Goal: Information Seeking & Learning: Learn about a topic

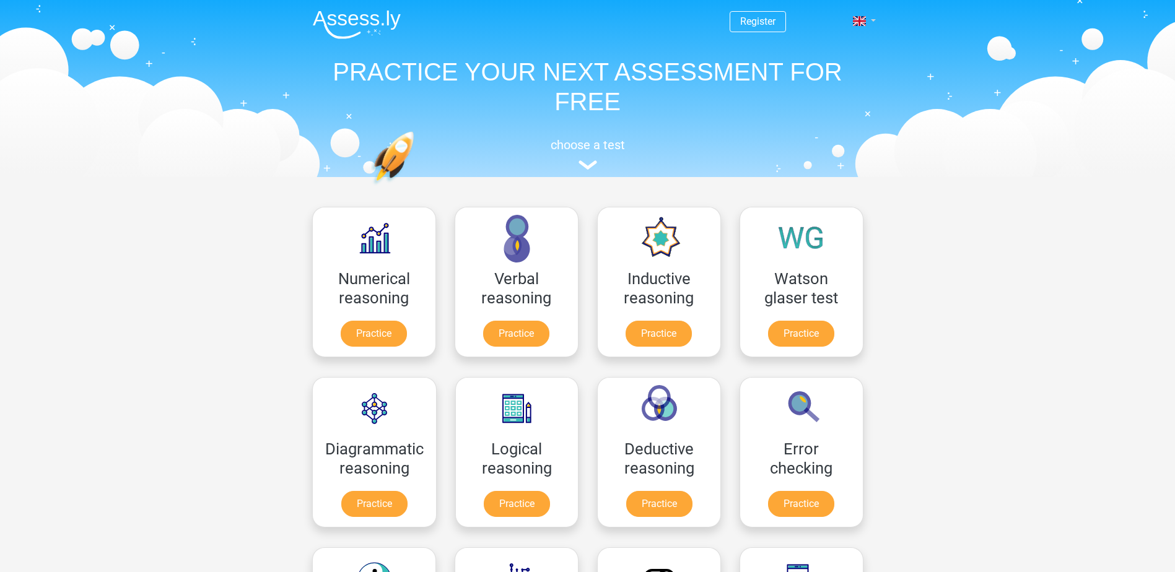
click at [869, 17] on link at bounding box center [860, 21] width 25 height 15
click at [828, 50] on link "Nederlands" at bounding box center [828, 50] width 85 height 20
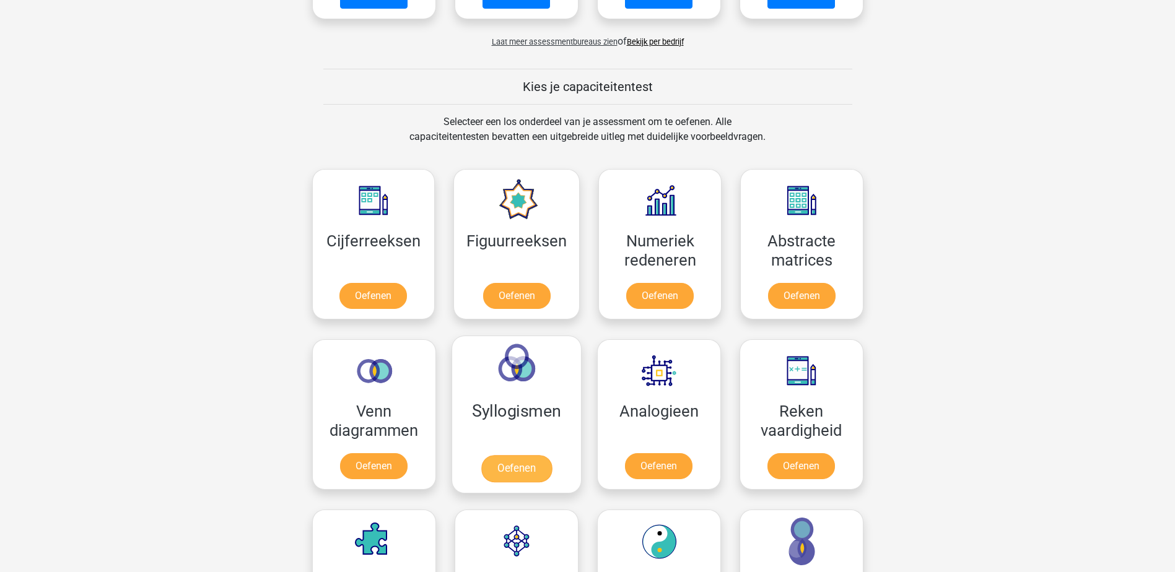
scroll to position [434, 0]
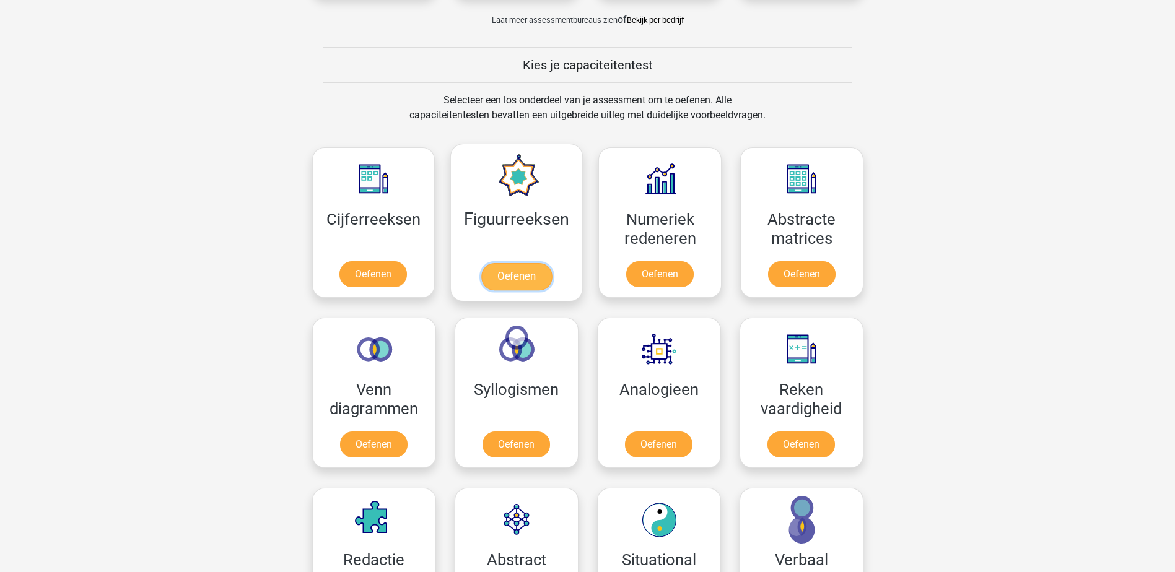
click at [515, 277] on link "Oefenen" at bounding box center [516, 276] width 71 height 27
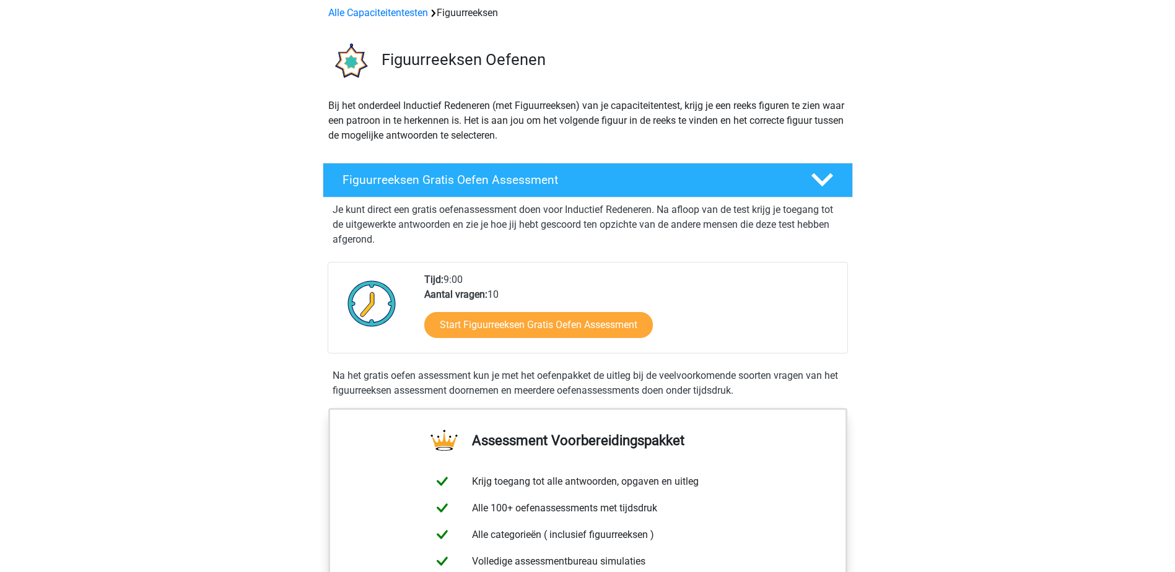
scroll to position [186, 0]
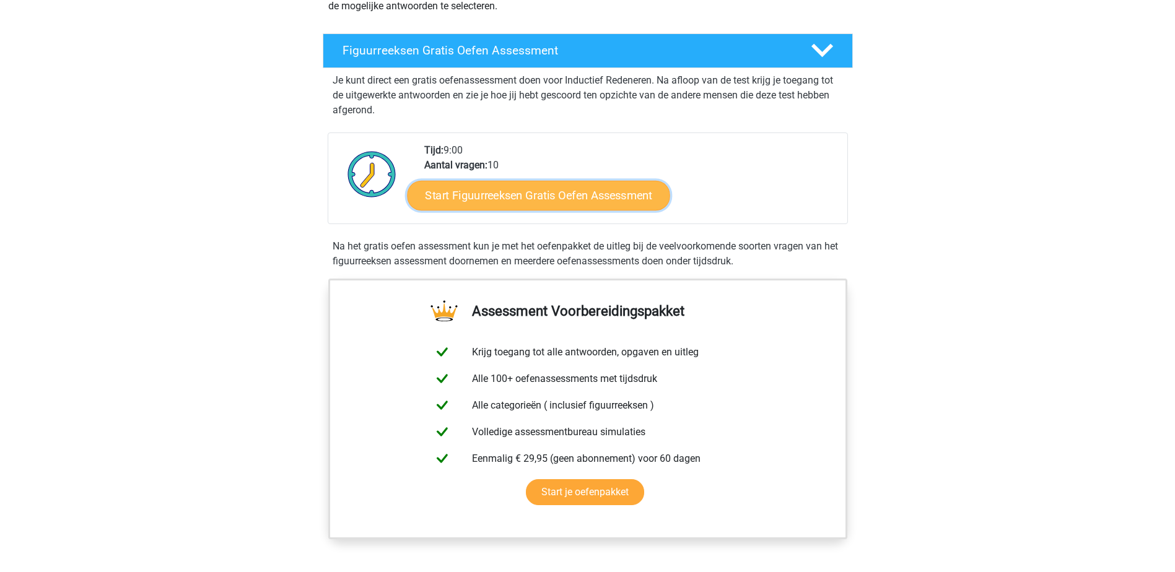
click at [572, 199] on link "Start Figuurreeksen Gratis Oefen Assessment" at bounding box center [538, 195] width 263 height 30
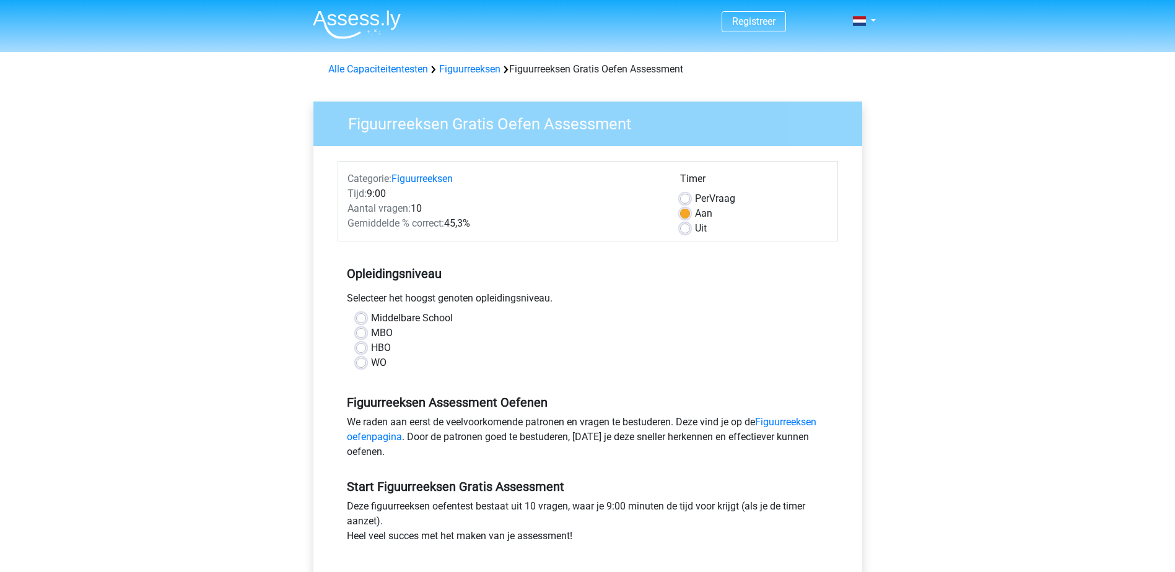
click at [371, 350] on label "HBO" at bounding box center [381, 348] width 20 height 15
click at [364, 350] on input "HBO" at bounding box center [361, 347] width 10 height 12
radio input "true"
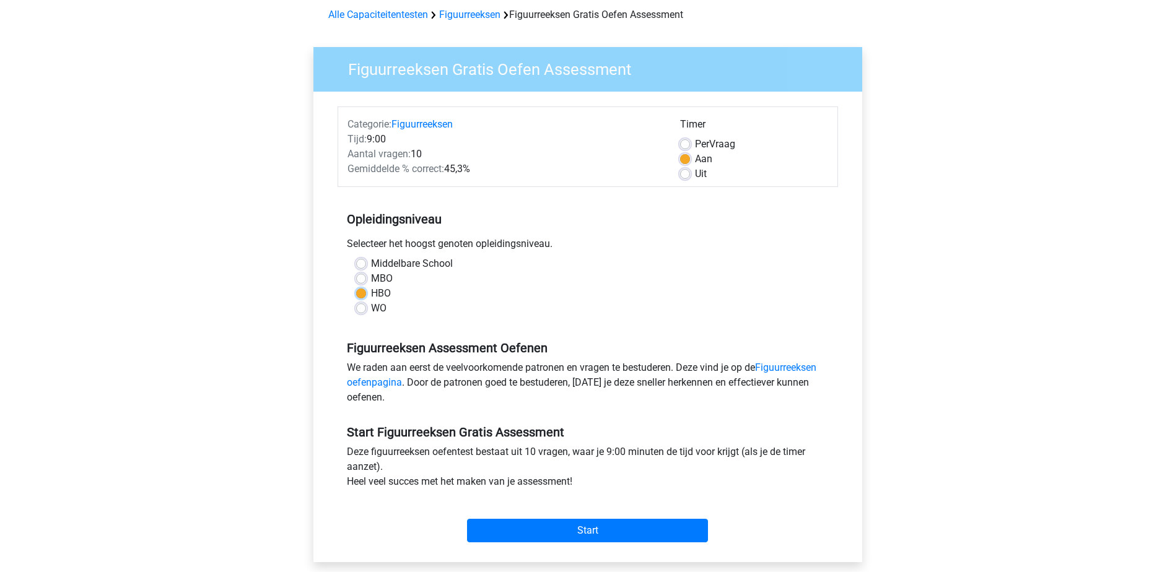
scroll to position [124, 0]
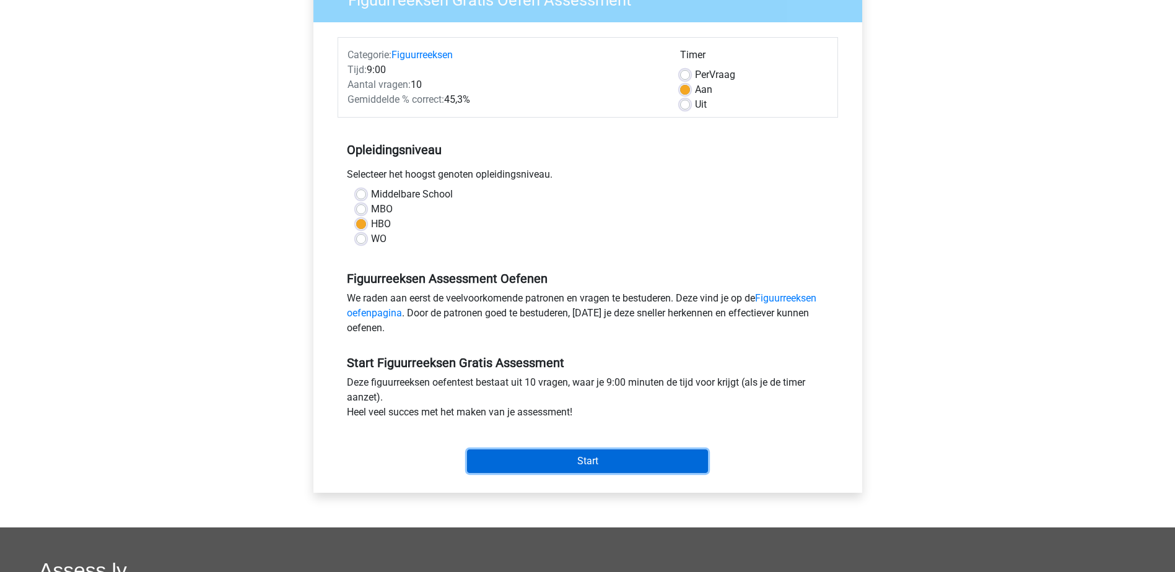
click at [590, 462] on input "Start" at bounding box center [587, 462] width 241 height 24
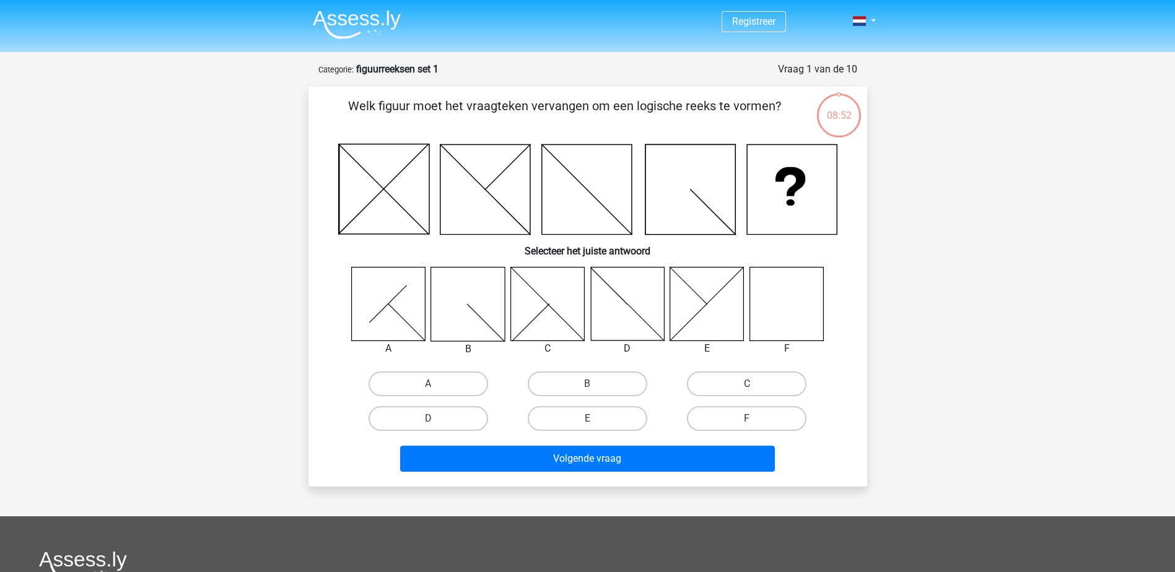
click at [794, 315] on icon at bounding box center [787, 304] width 74 height 74
click at [777, 303] on icon at bounding box center [787, 304] width 74 height 74
click at [758, 418] on label "F" at bounding box center [747, 418] width 120 height 25
click at [755, 419] on input "F" at bounding box center [751, 423] width 8 height 8
radio input "true"
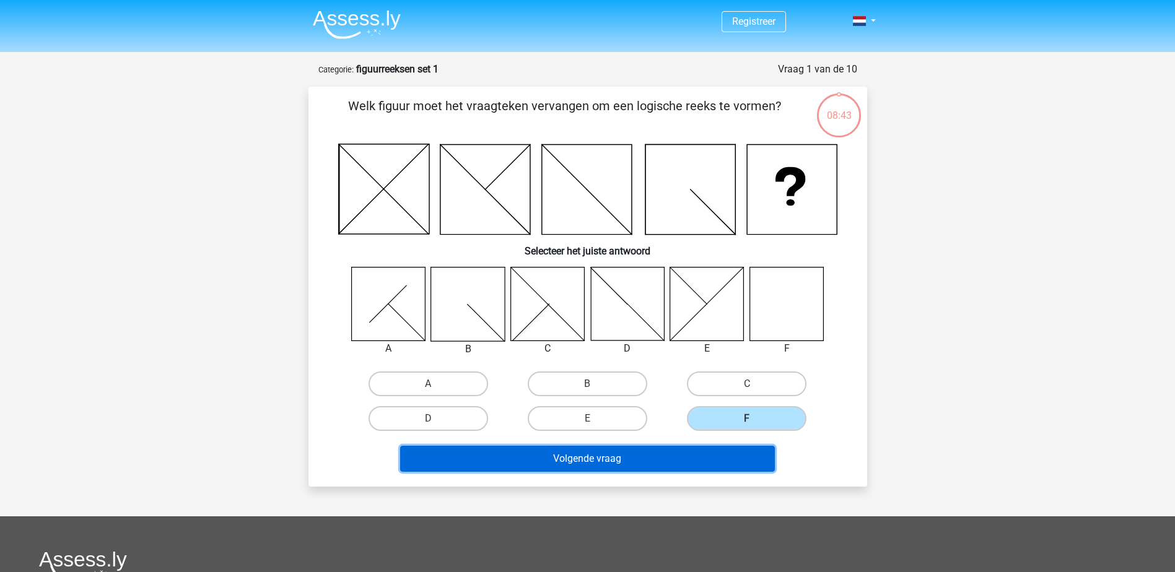
click at [732, 463] on button "Volgende vraag" at bounding box center [587, 459] width 375 height 26
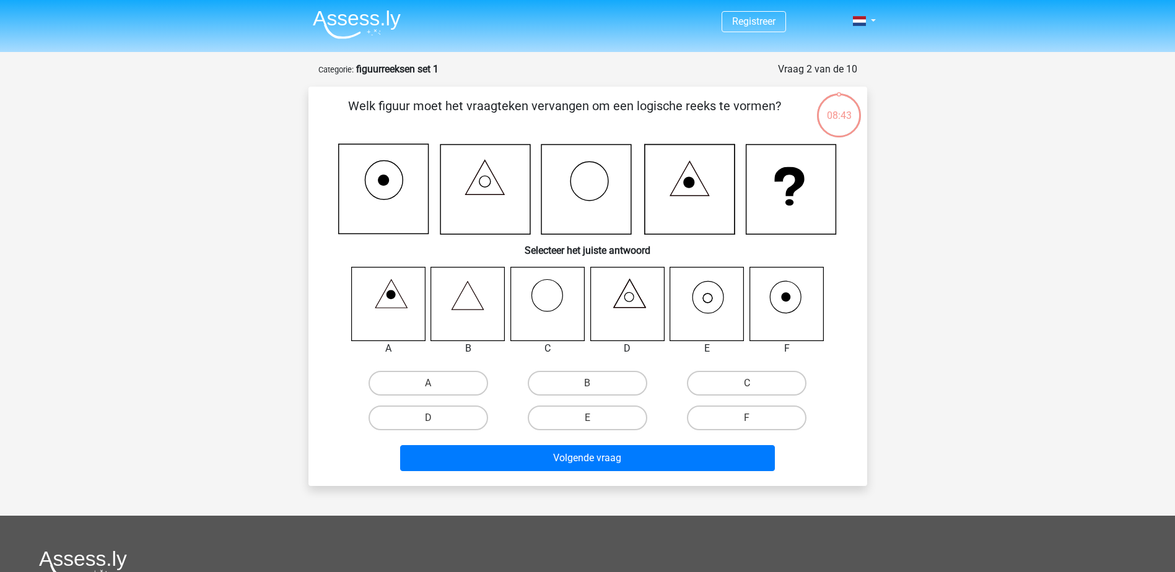
scroll to position [62, 0]
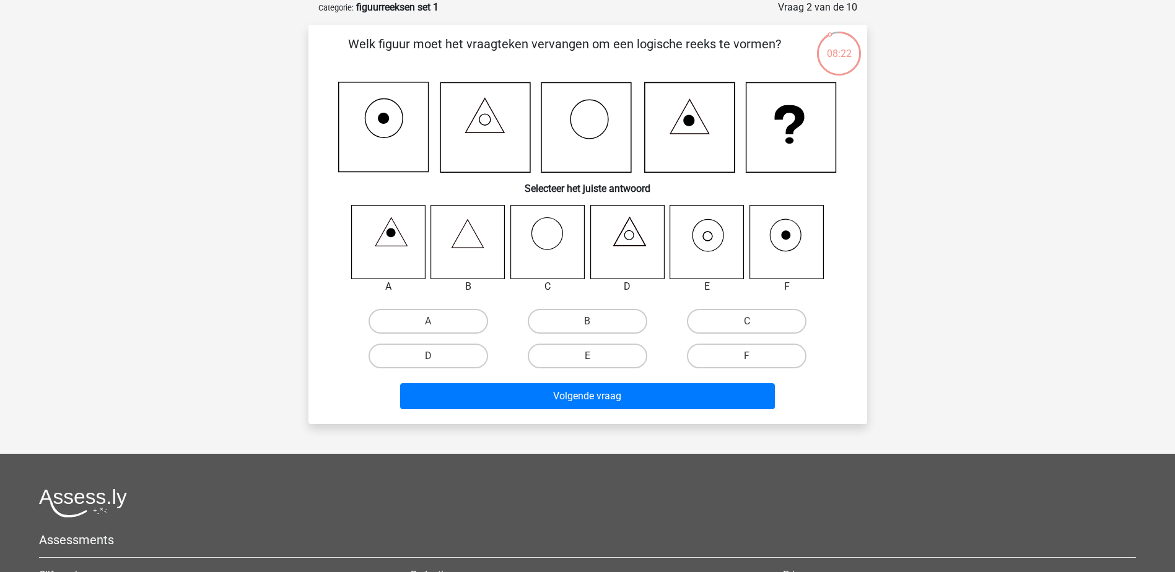
click at [700, 242] on icon at bounding box center [707, 242] width 74 height 74
click at [610, 354] on label "E" at bounding box center [588, 356] width 120 height 25
click at [595, 356] on input "E" at bounding box center [591, 360] width 8 height 8
radio input "true"
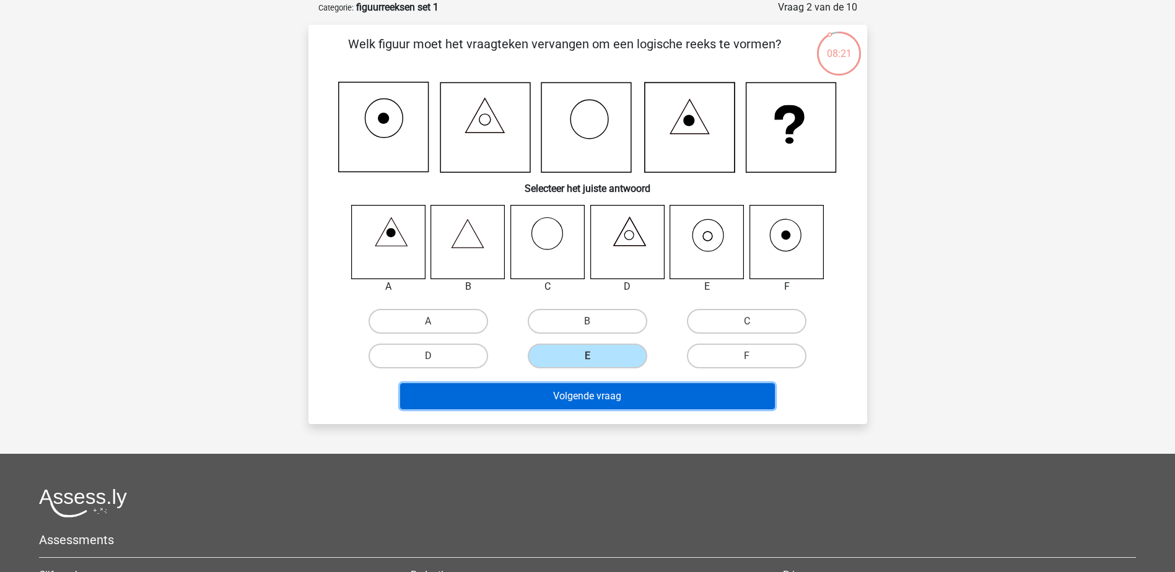
click at [631, 398] on button "Volgende vraag" at bounding box center [587, 396] width 375 height 26
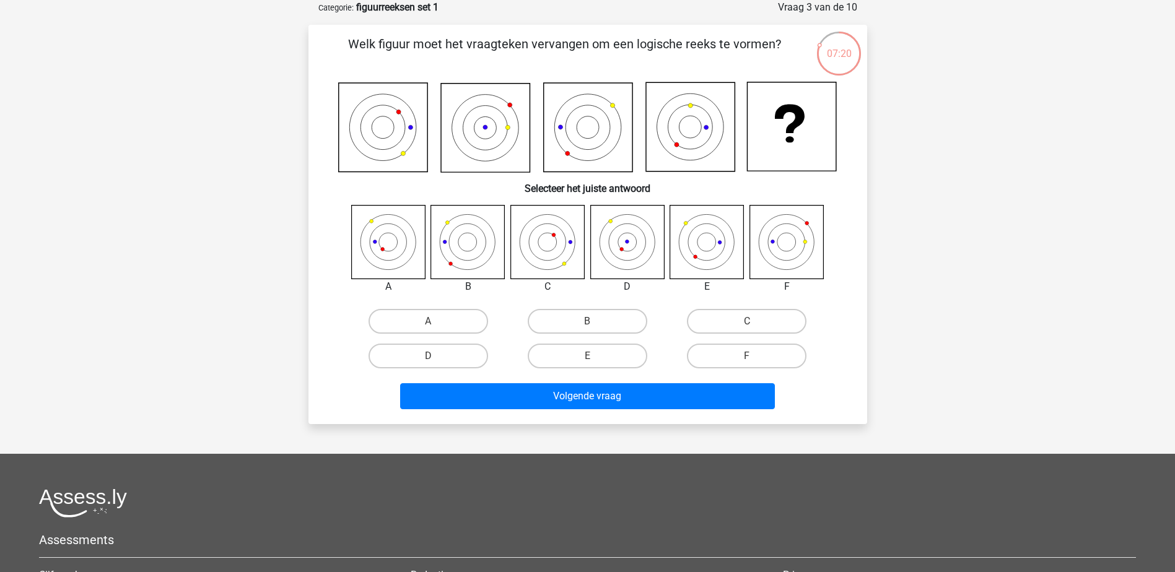
click at [629, 240] on icon at bounding box center [627, 242] width 74 height 74
click at [449, 356] on label "D" at bounding box center [429, 356] width 120 height 25
click at [436, 356] on input "D" at bounding box center [432, 360] width 8 height 8
radio input "true"
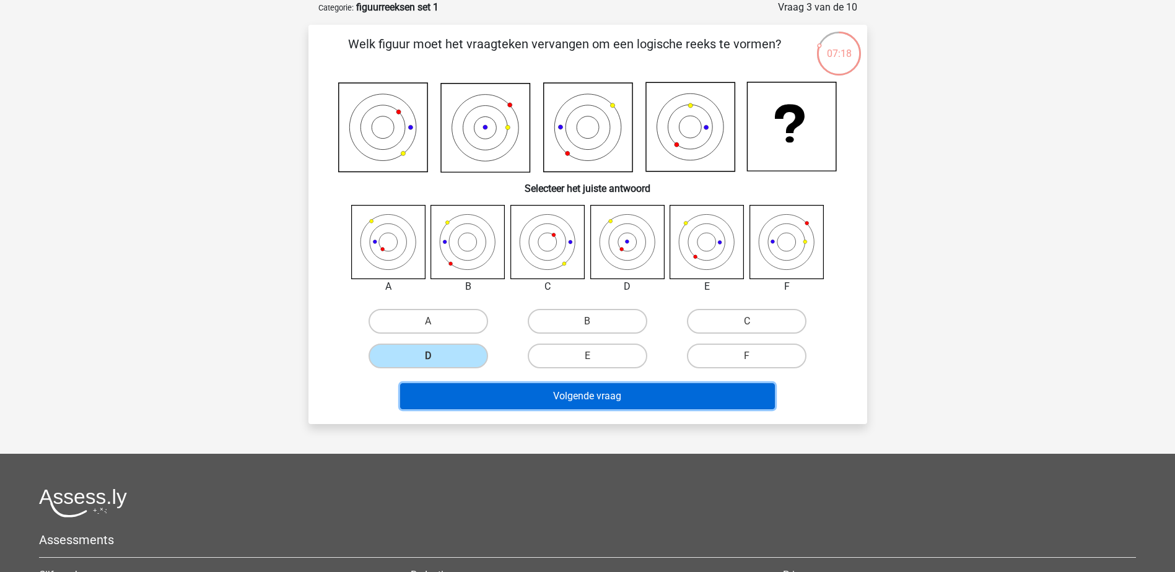
click at [493, 390] on button "Volgende vraag" at bounding box center [587, 396] width 375 height 26
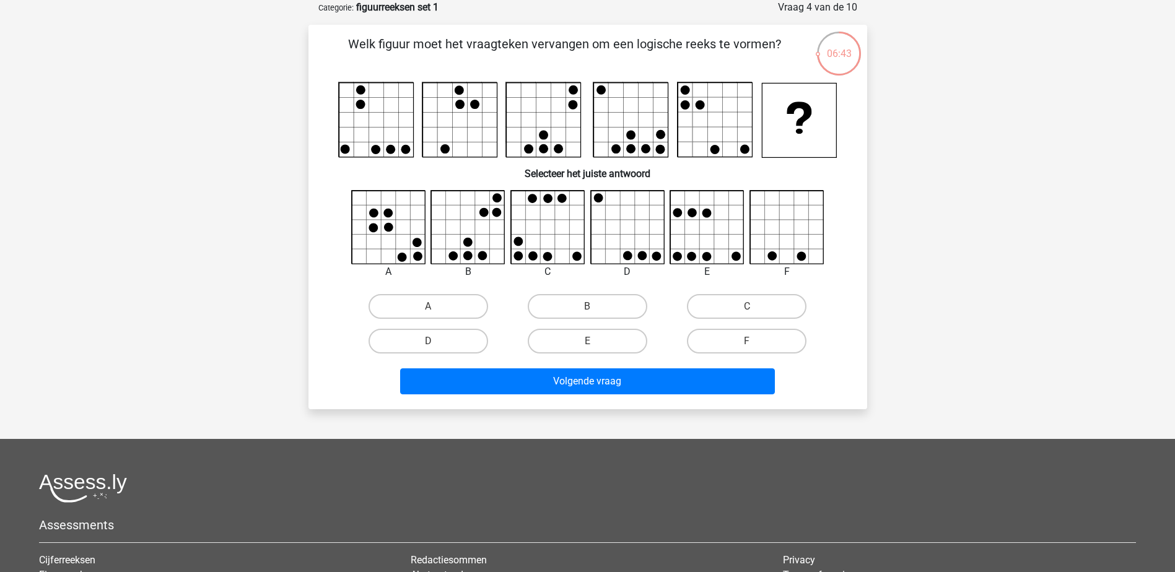
drag, startPoint x: 627, startPoint y: 343, endPoint x: 629, endPoint y: 357, distance: 14.5
click at [626, 343] on label "E" at bounding box center [588, 341] width 120 height 25
click at [595, 343] on input "E" at bounding box center [591, 345] width 8 height 8
radio input "true"
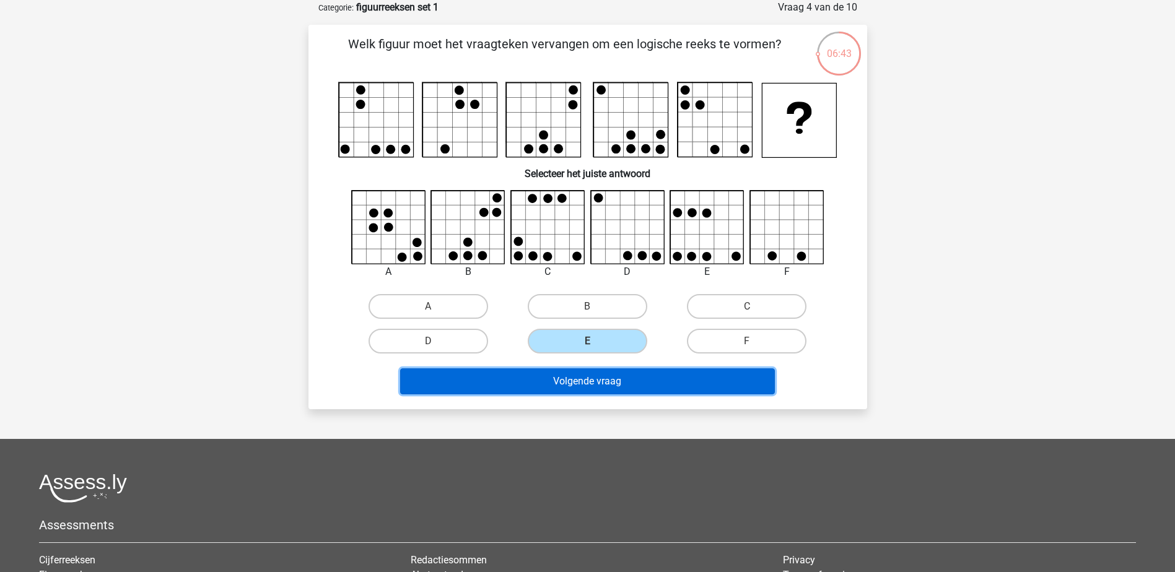
click at [629, 386] on button "Volgende vraag" at bounding box center [587, 382] width 375 height 26
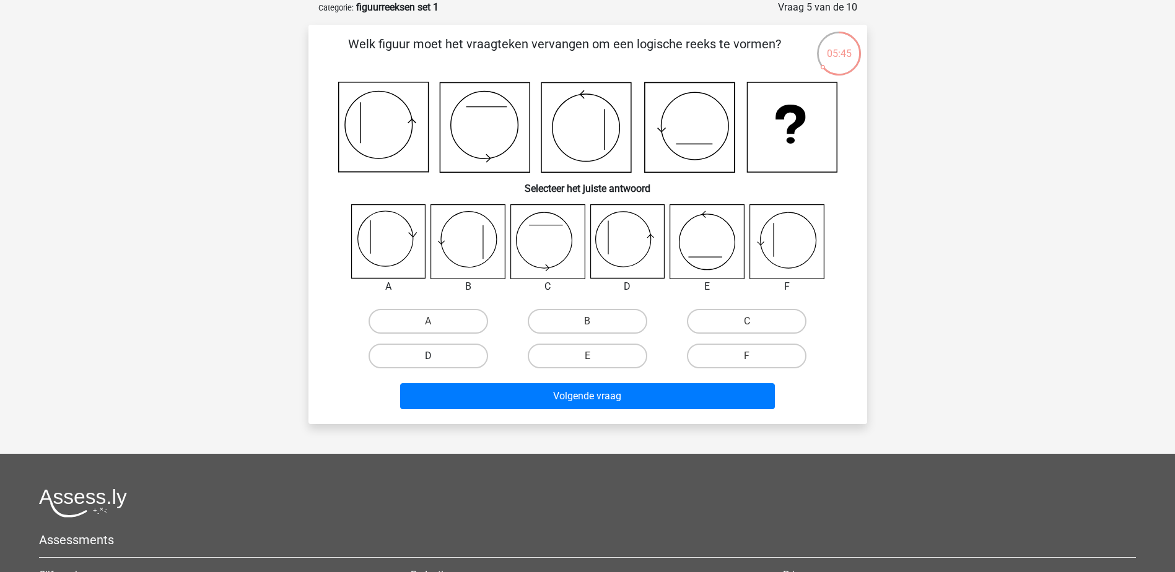
click at [385, 359] on label "D" at bounding box center [429, 356] width 120 height 25
click at [428, 359] on input "D" at bounding box center [432, 360] width 8 height 8
radio input "true"
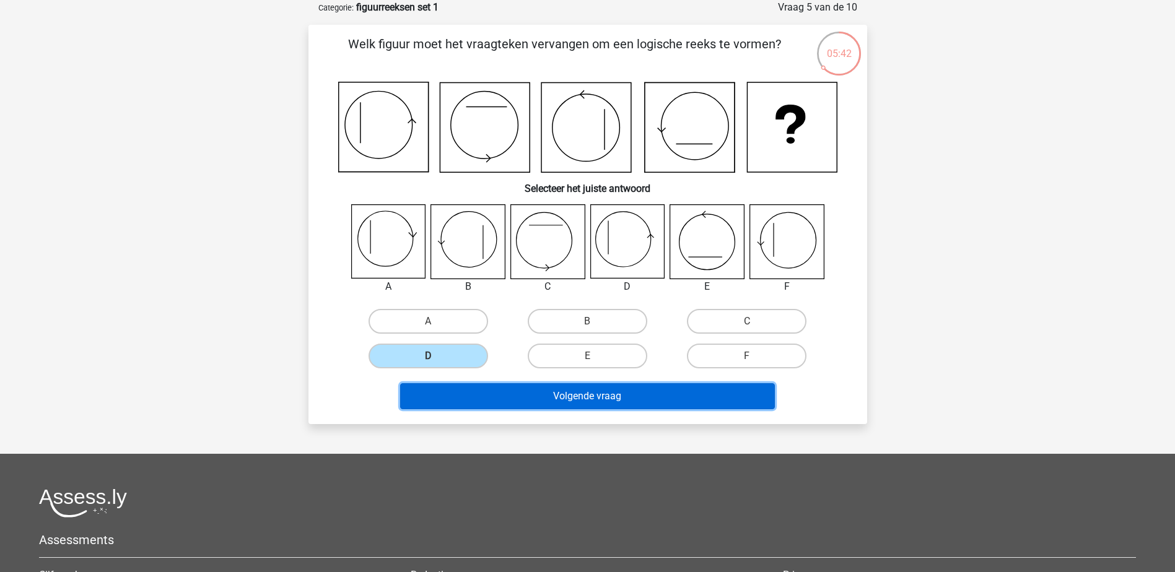
click at [566, 403] on button "Volgende vraag" at bounding box center [587, 396] width 375 height 26
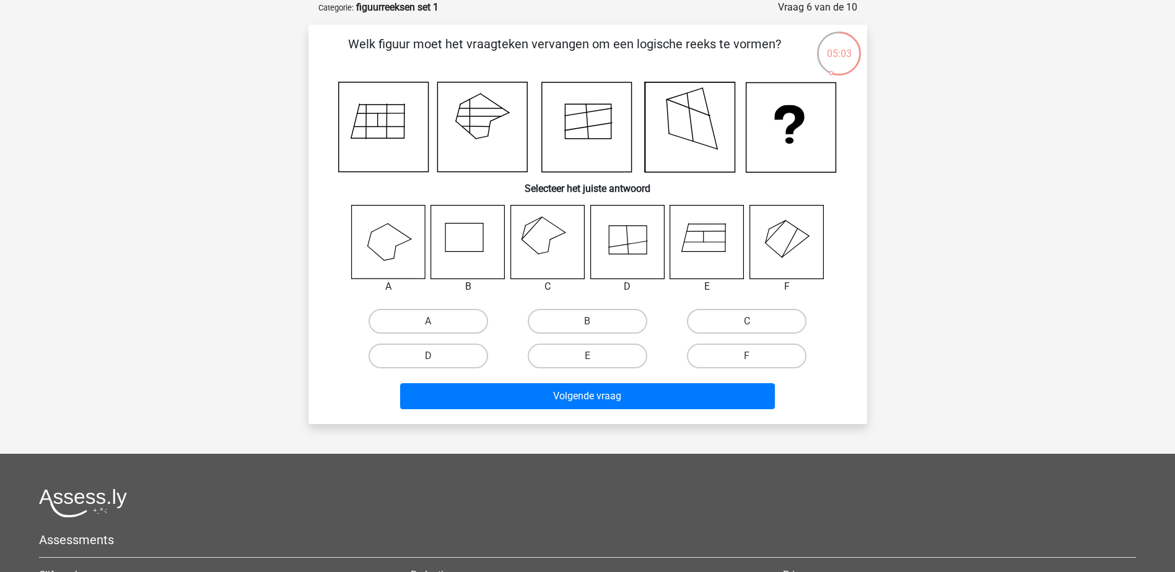
click at [537, 252] on icon at bounding box center [547, 242] width 74 height 74
click at [734, 327] on label "C" at bounding box center [747, 321] width 120 height 25
click at [747, 327] on input "C" at bounding box center [751, 326] width 8 height 8
radio input "true"
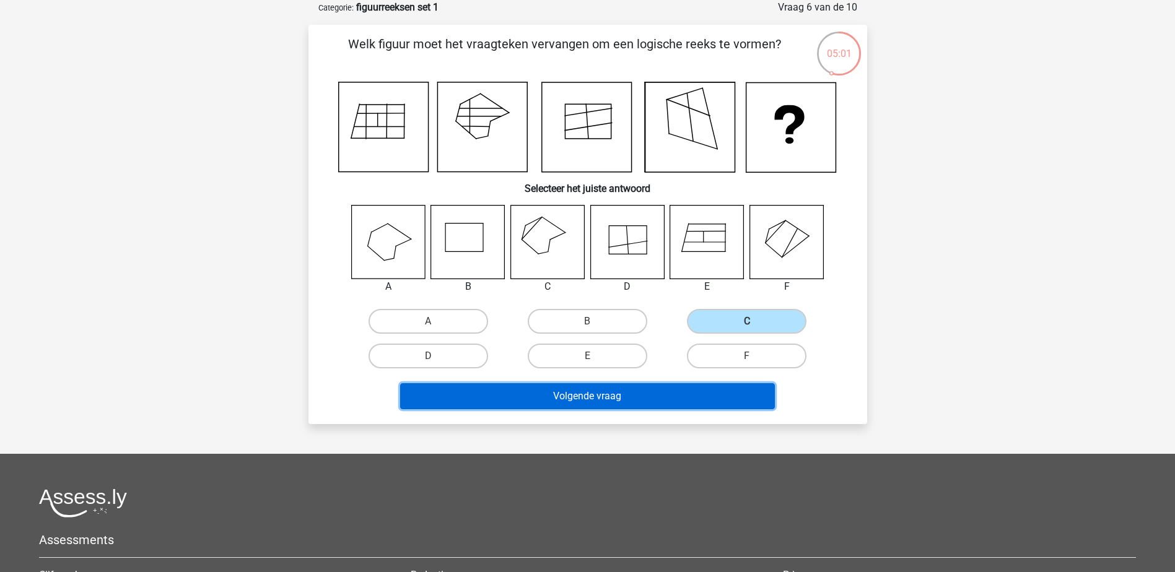
click at [657, 394] on button "Volgende vraag" at bounding box center [587, 396] width 375 height 26
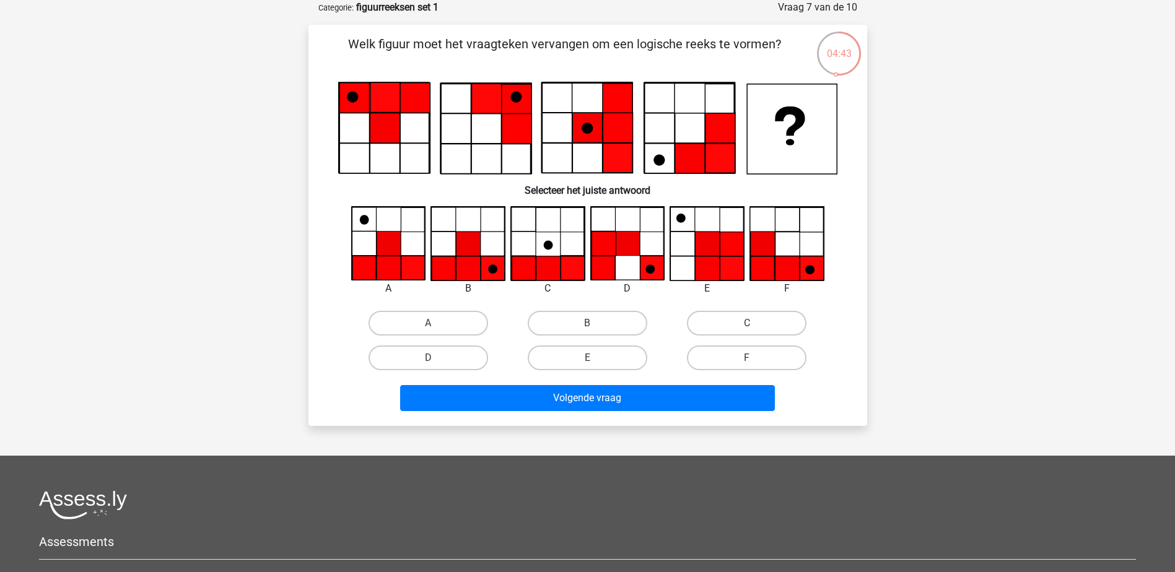
click at [595, 328] on input "B" at bounding box center [591, 327] width 8 height 8
radio input "true"
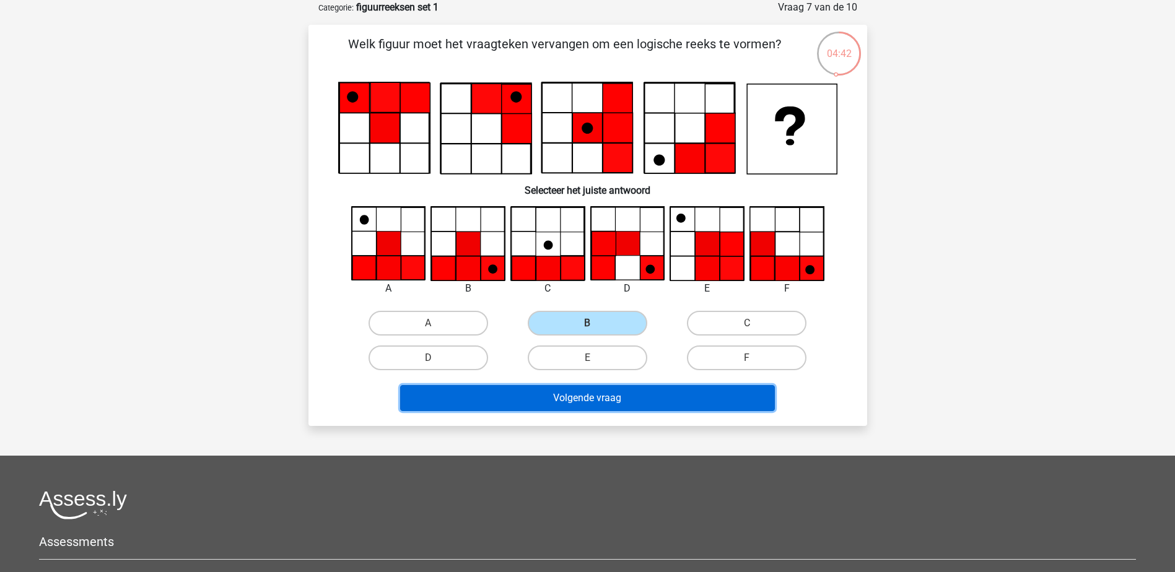
click at [613, 401] on button "Volgende vraag" at bounding box center [587, 398] width 375 height 26
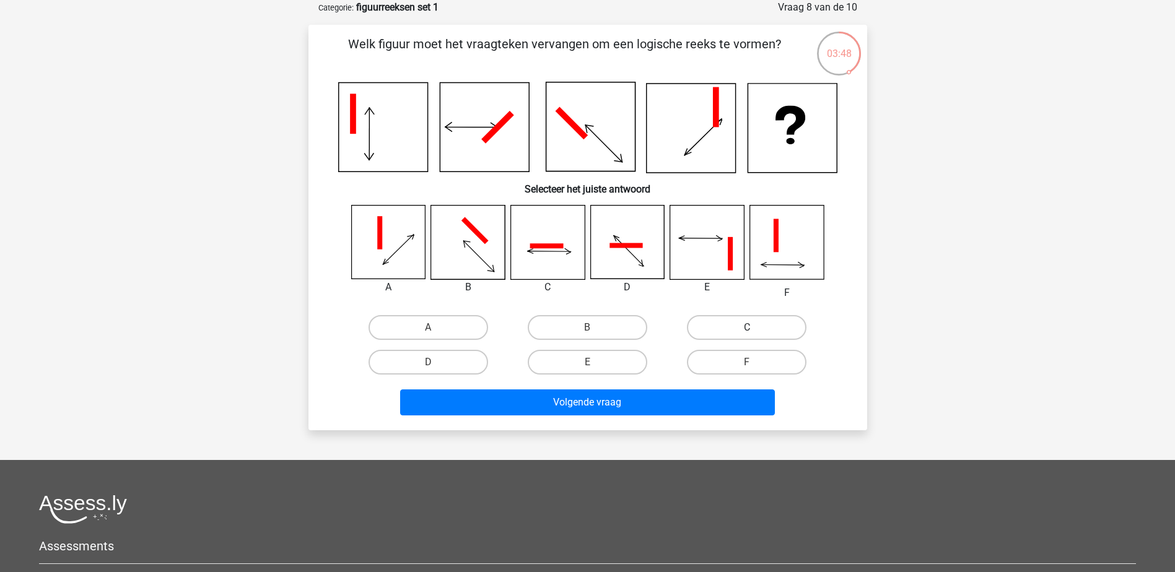
click at [697, 326] on label "C" at bounding box center [747, 327] width 120 height 25
click at [747, 328] on input "C" at bounding box center [751, 332] width 8 height 8
radio input "true"
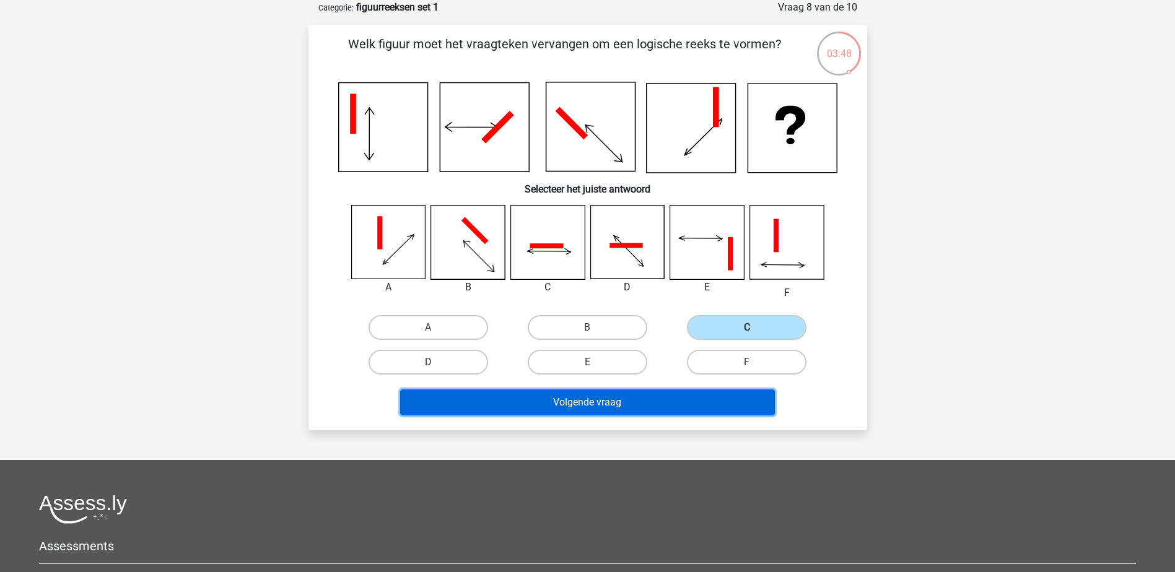
click at [644, 403] on button "Volgende vraag" at bounding box center [587, 403] width 375 height 26
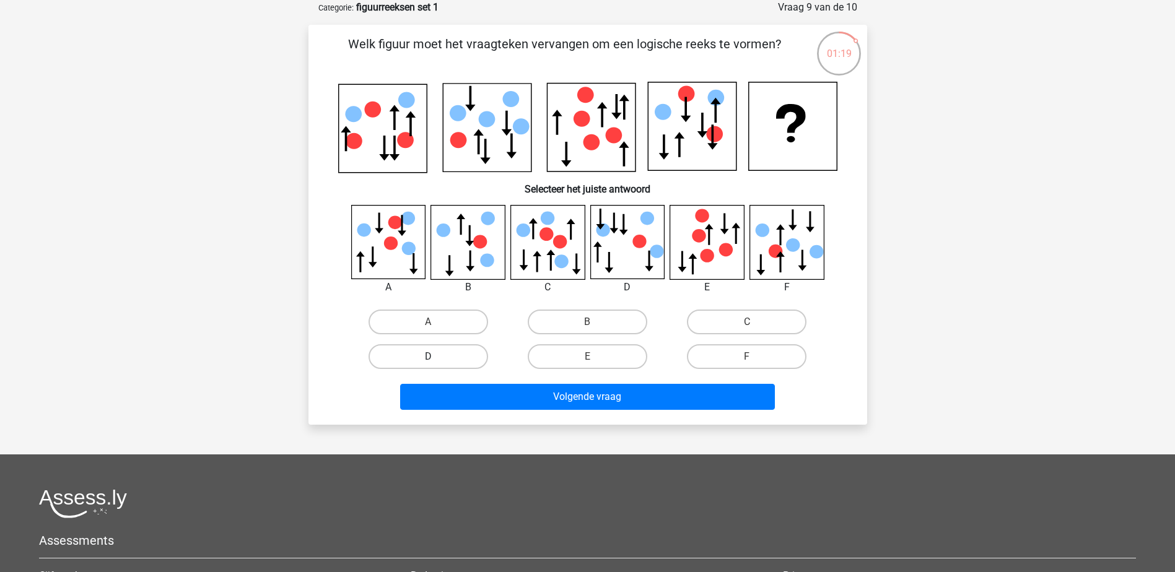
click at [465, 356] on label "D" at bounding box center [429, 356] width 120 height 25
click at [436, 357] on input "D" at bounding box center [432, 361] width 8 height 8
radio input "true"
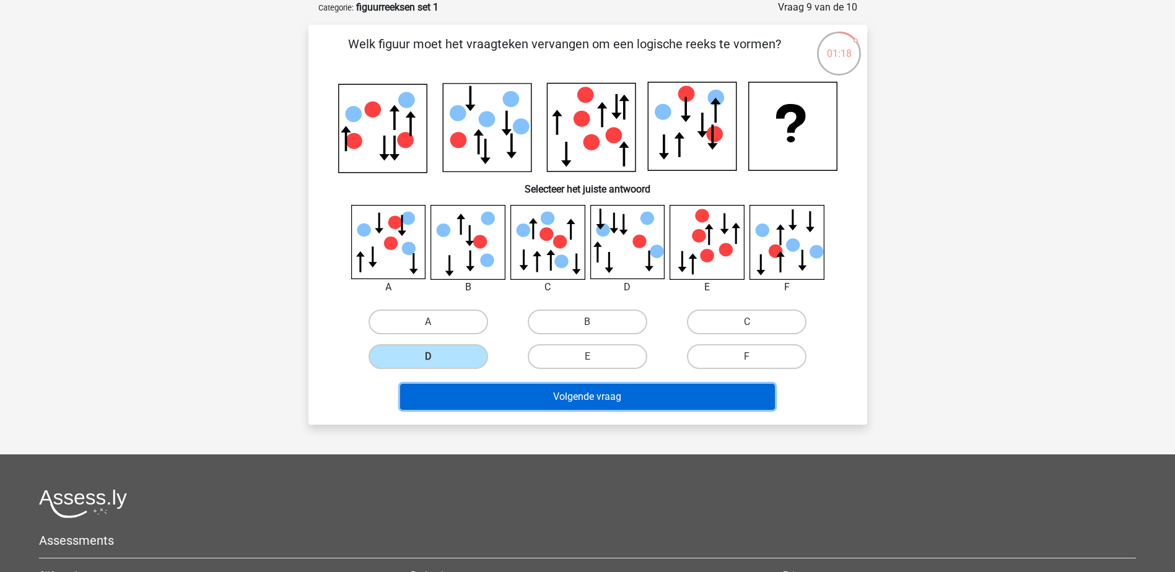
click at [533, 406] on button "Volgende vraag" at bounding box center [587, 397] width 375 height 26
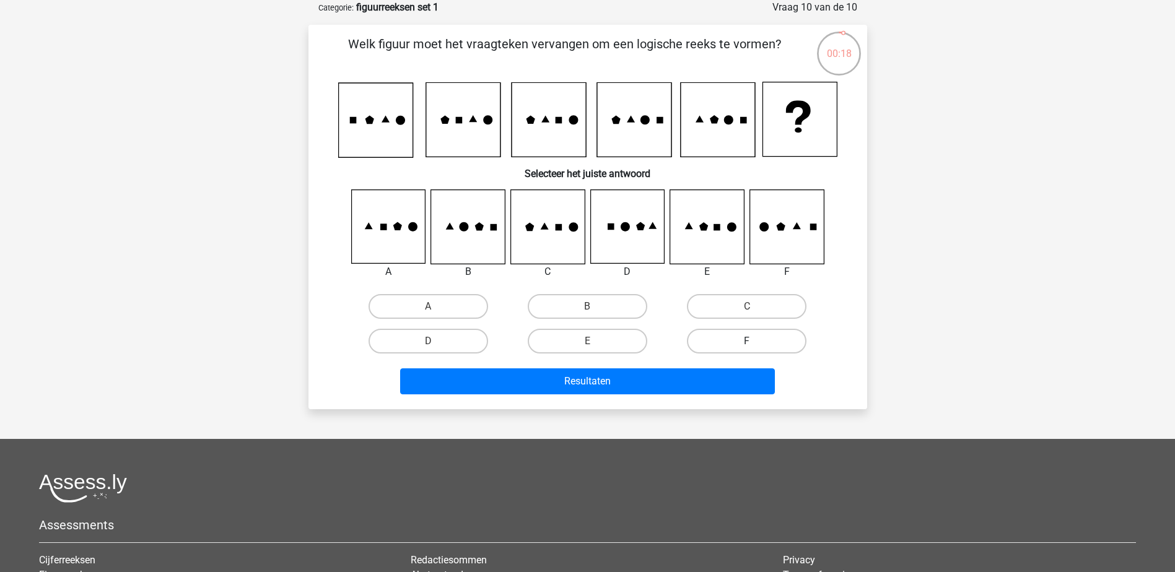
click at [713, 335] on label "F" at bounding box center [747, 341] width 120 height 25
click at [747, 341] on input "F" at bounding box center [751, 345] width 8 height 8
radio input "true"
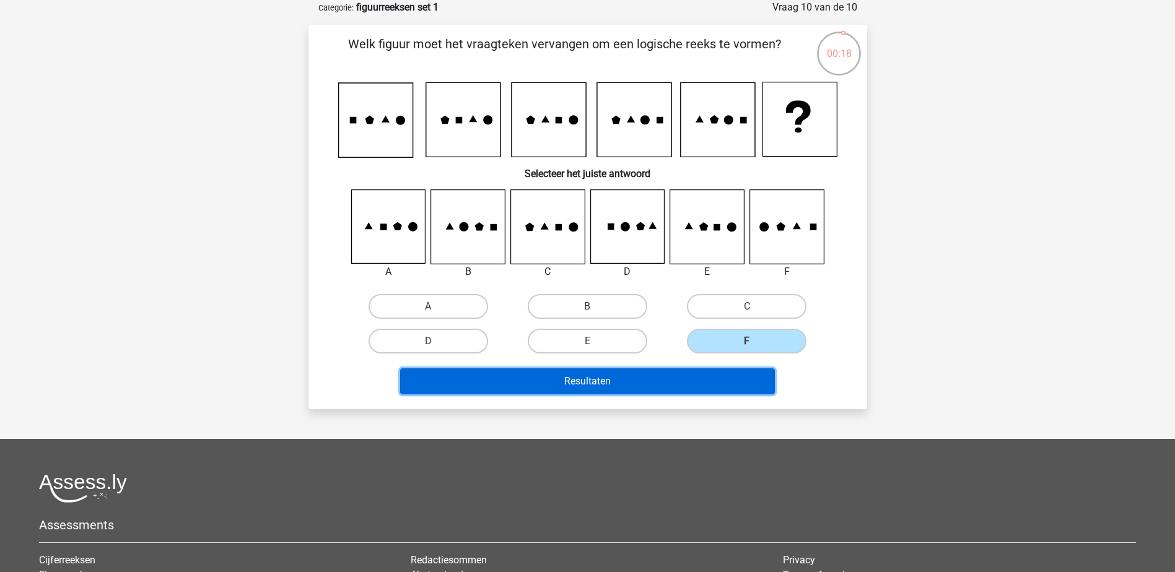
click at [672, 382] on button "Resultaten" at bounding box center [587, 382] width 375 height 26
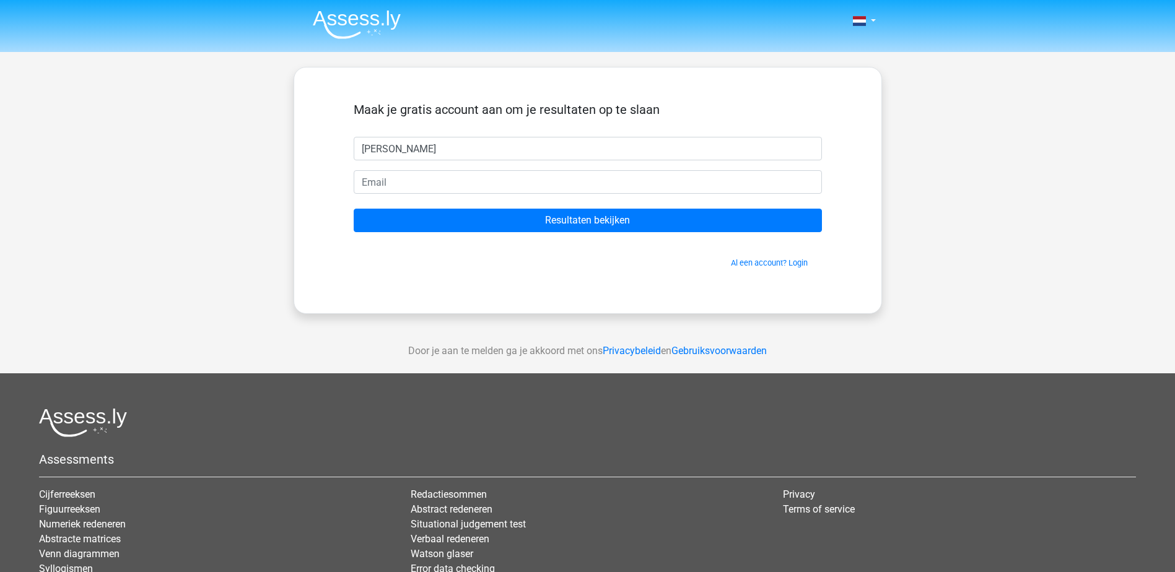
type input "[PERSON_NAME]"
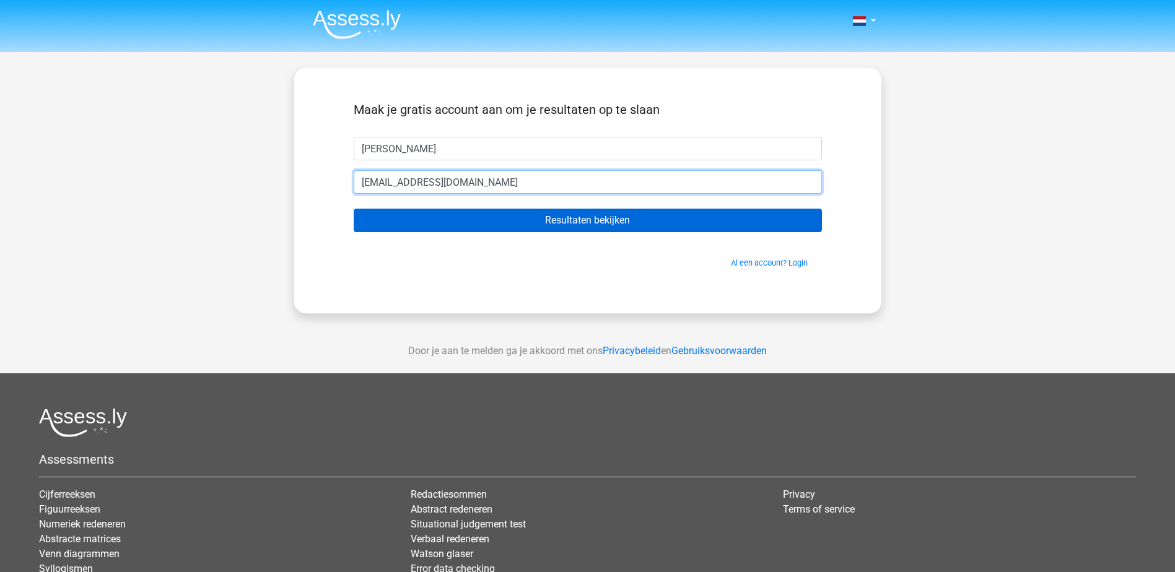
type input "[EMAIL_ADDRESS][DOMAIN_NAME]"
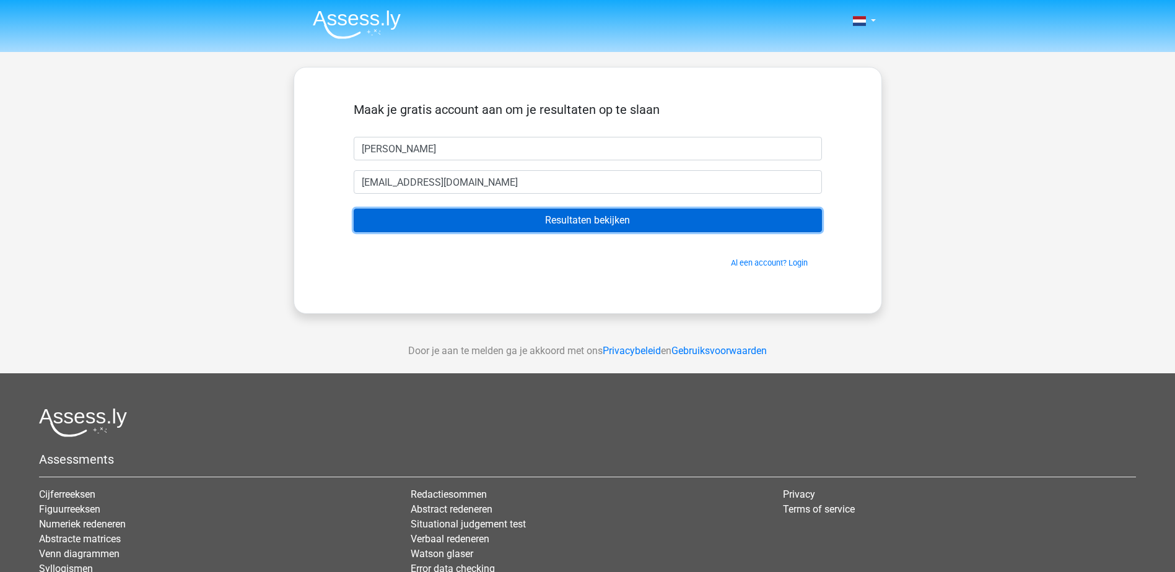
click at [551, 223] on input "Resultaten bekijken" at bounding box center [588, 221] width 468 height 24
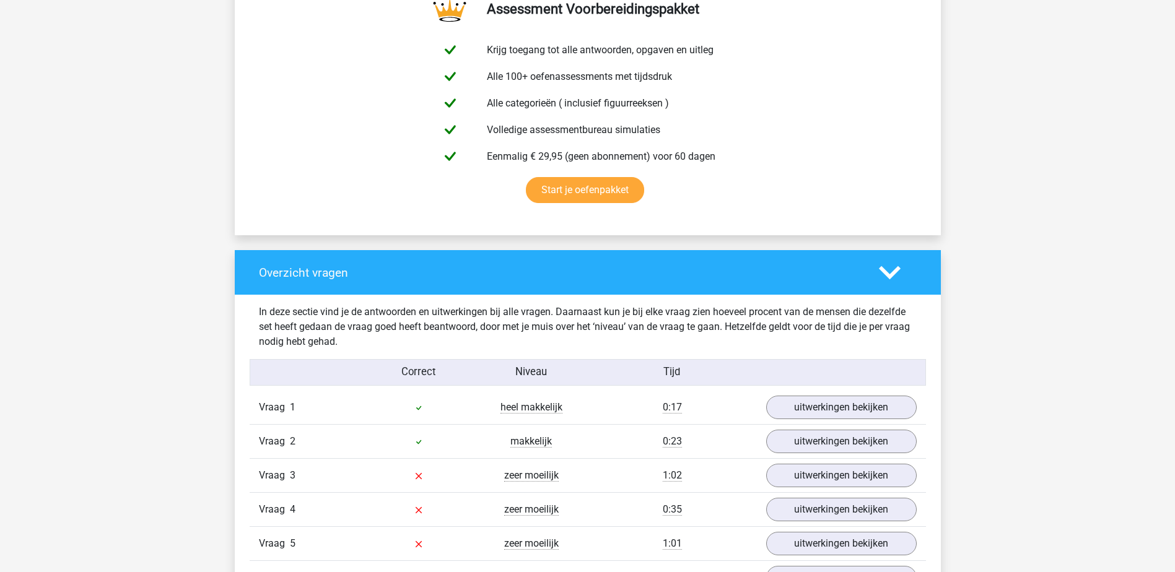
scroll to position [867, 0]
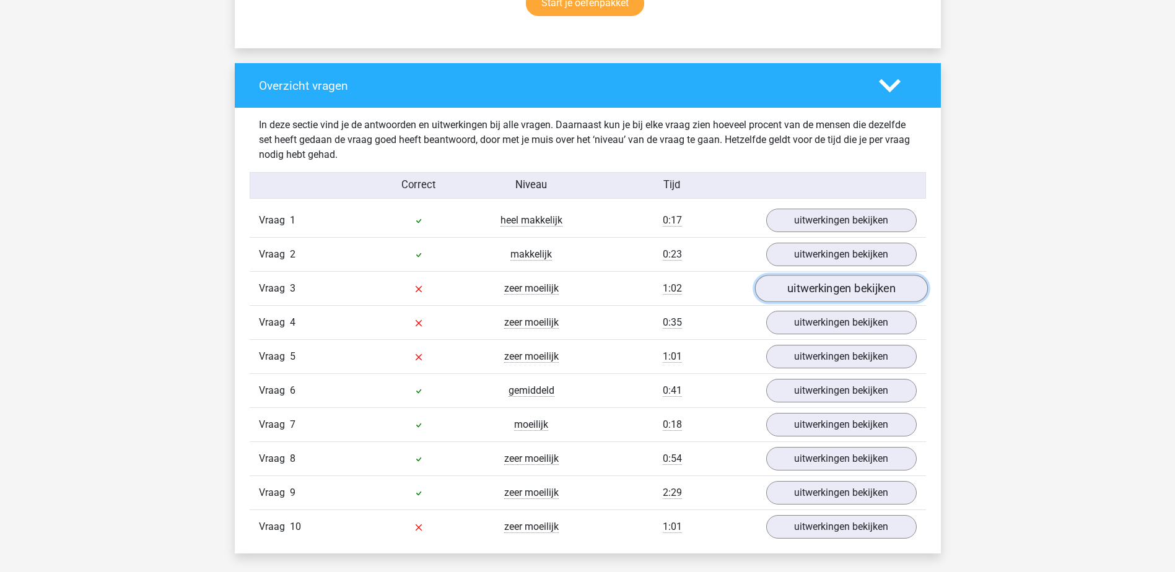
click at [831, 287] on link "uitwerkingen bekijken" at bounding box center [841, 289] width 173 height 27
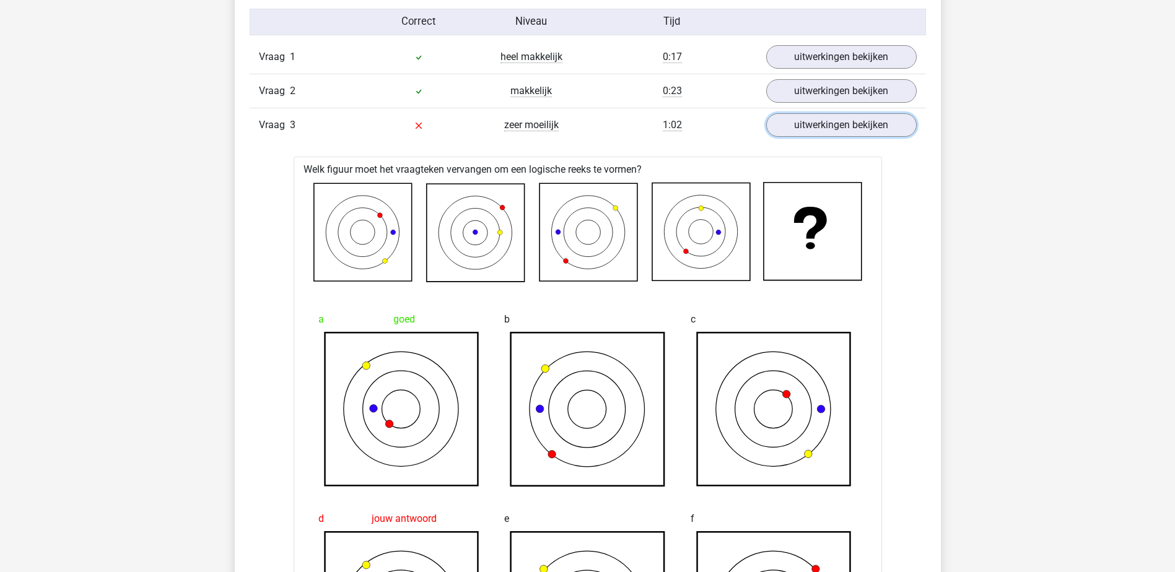
scroll to position [1177, 0]
